Goal: Task Accomplishment & Management: Use online tool/utility

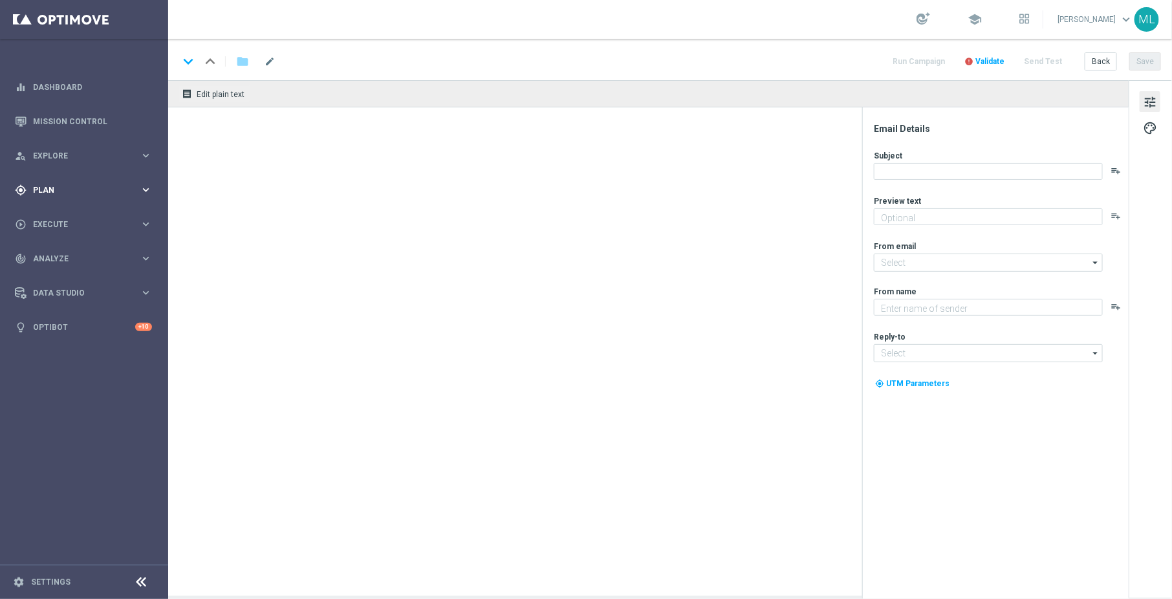
type textarea "Get 50% back in BONUS CASH!"
type textarea "KenoGO"
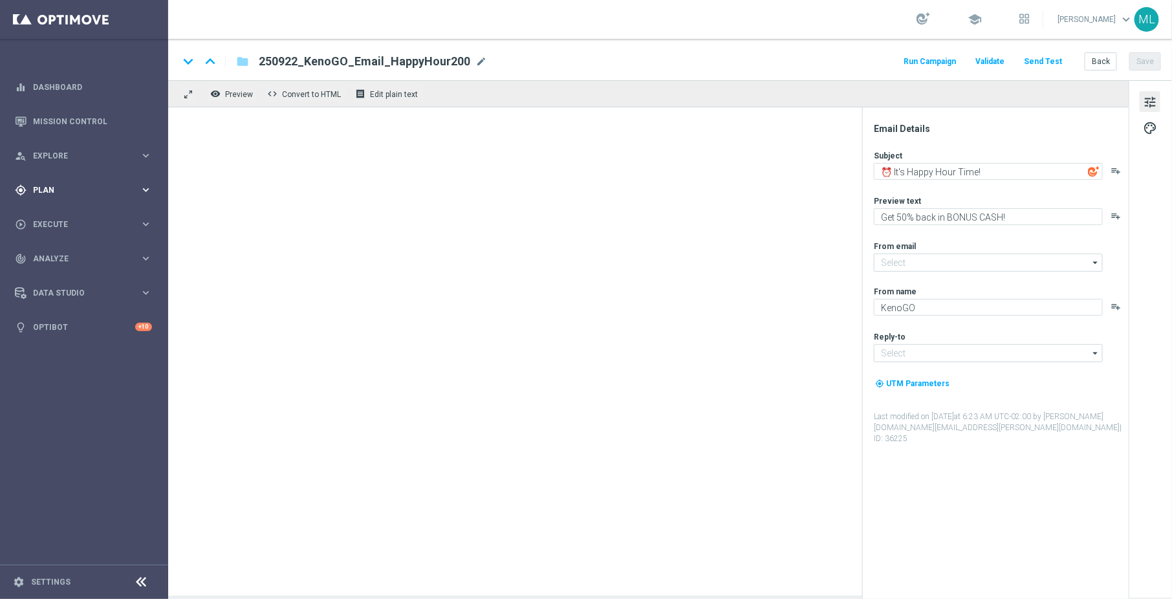
type input "mail@crm.kenogo.com.au"
type input "support@kenogo.com.au"
click at [152, 191] on button "gps_fixed Plan keyboard_arrow_right" at bounding box center [83, 190] width 138 height 10
type textarea "Get 50% back in BONUS CASH!"
type input "mail@crm.kenogo.com.au"
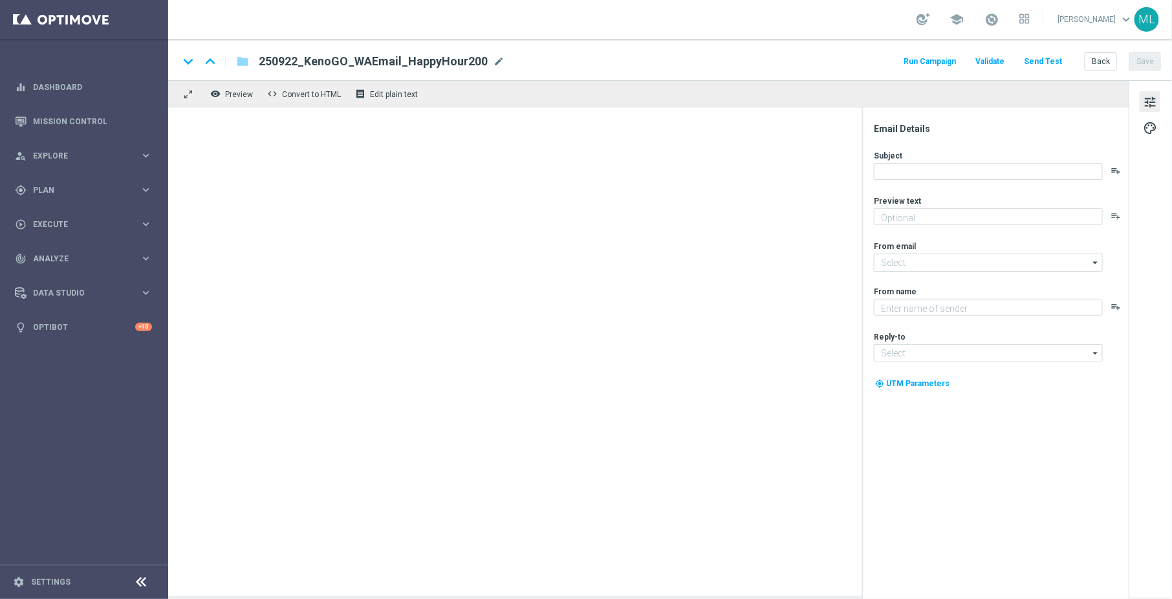
type textarea "KenoGO"
type input "support@kenogo.com.au"
